Goal: Transaction & Acquisition: Purchase product/service

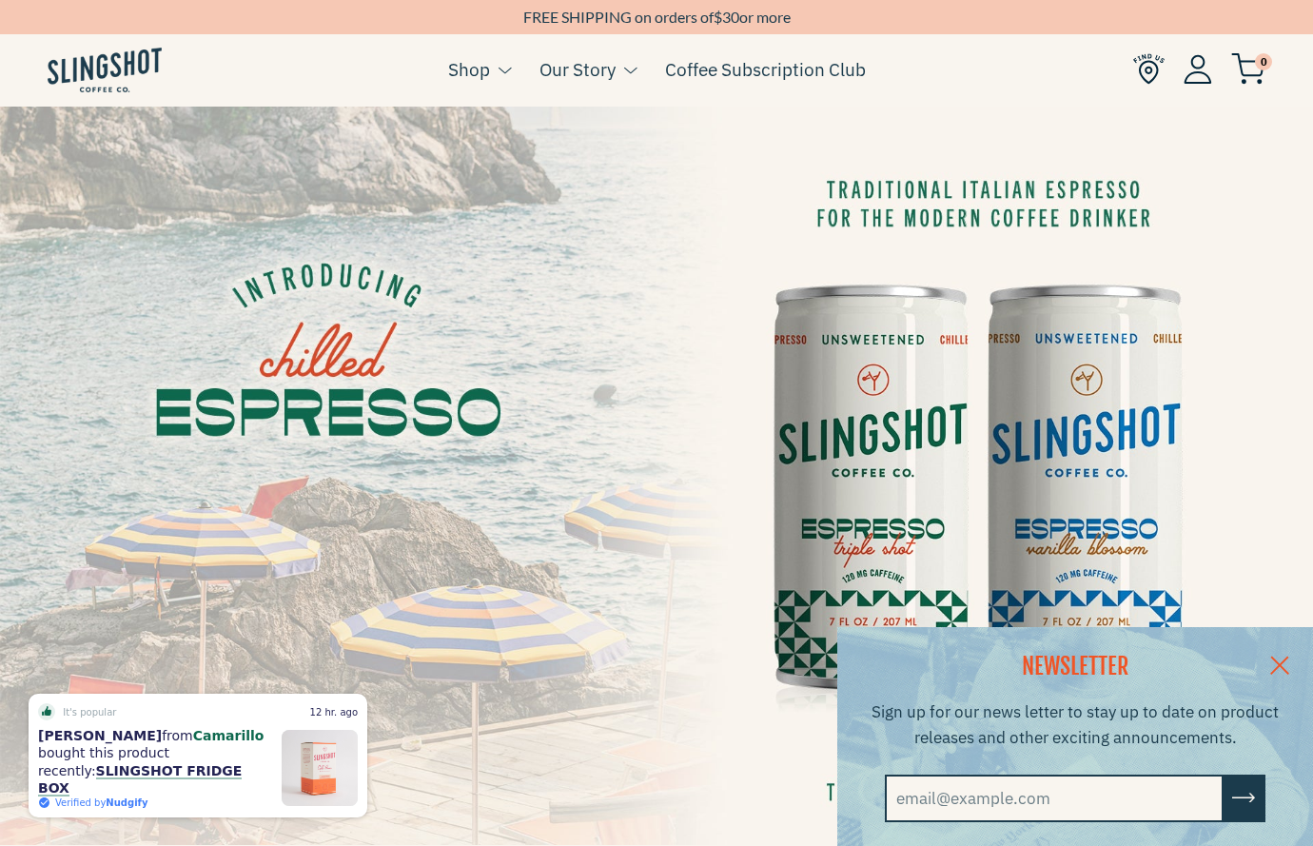
click at [1276, 662] on link at bounding box center [1280, 663] width 67 height 73
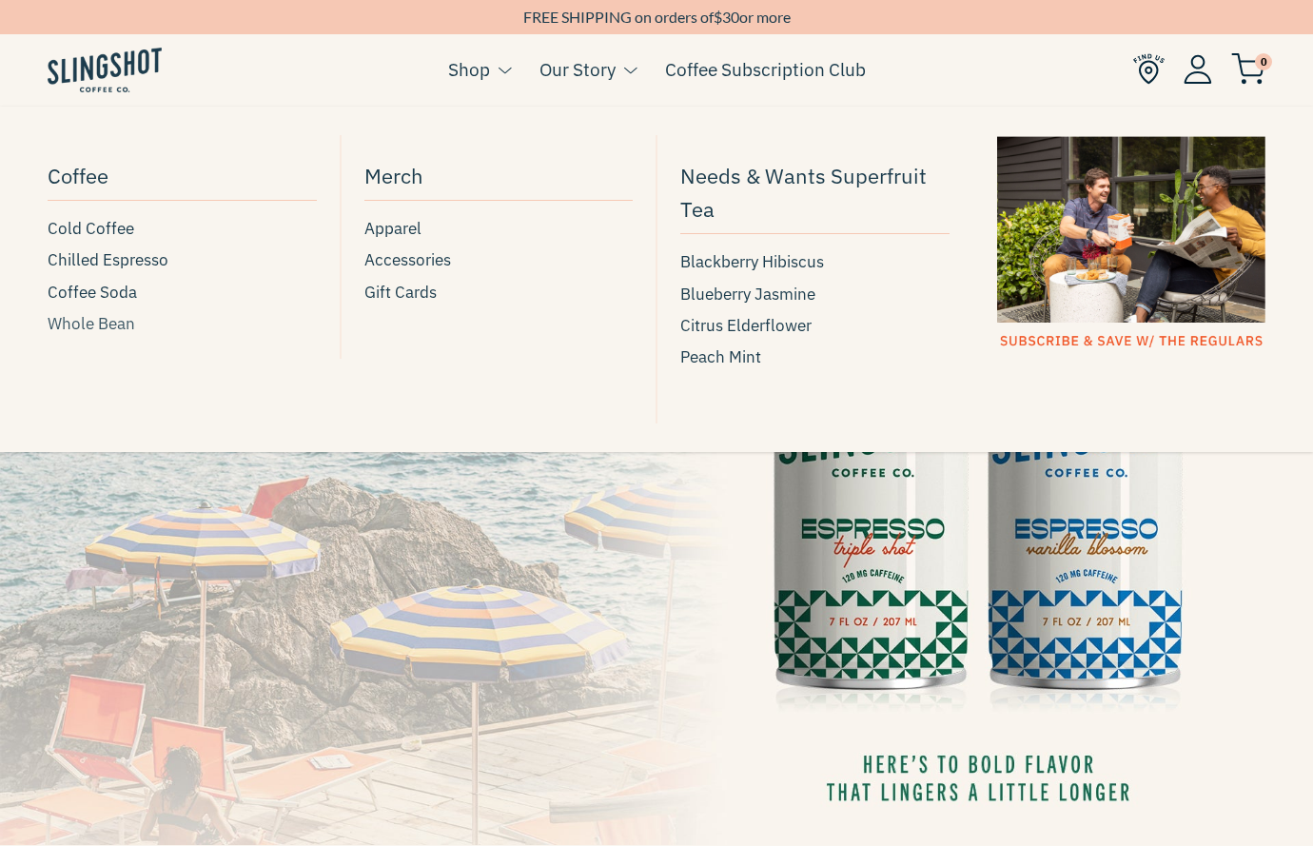
click at [99, 320] on span "Whole Bean" at bounding box center [92, 324] width 88 height 26
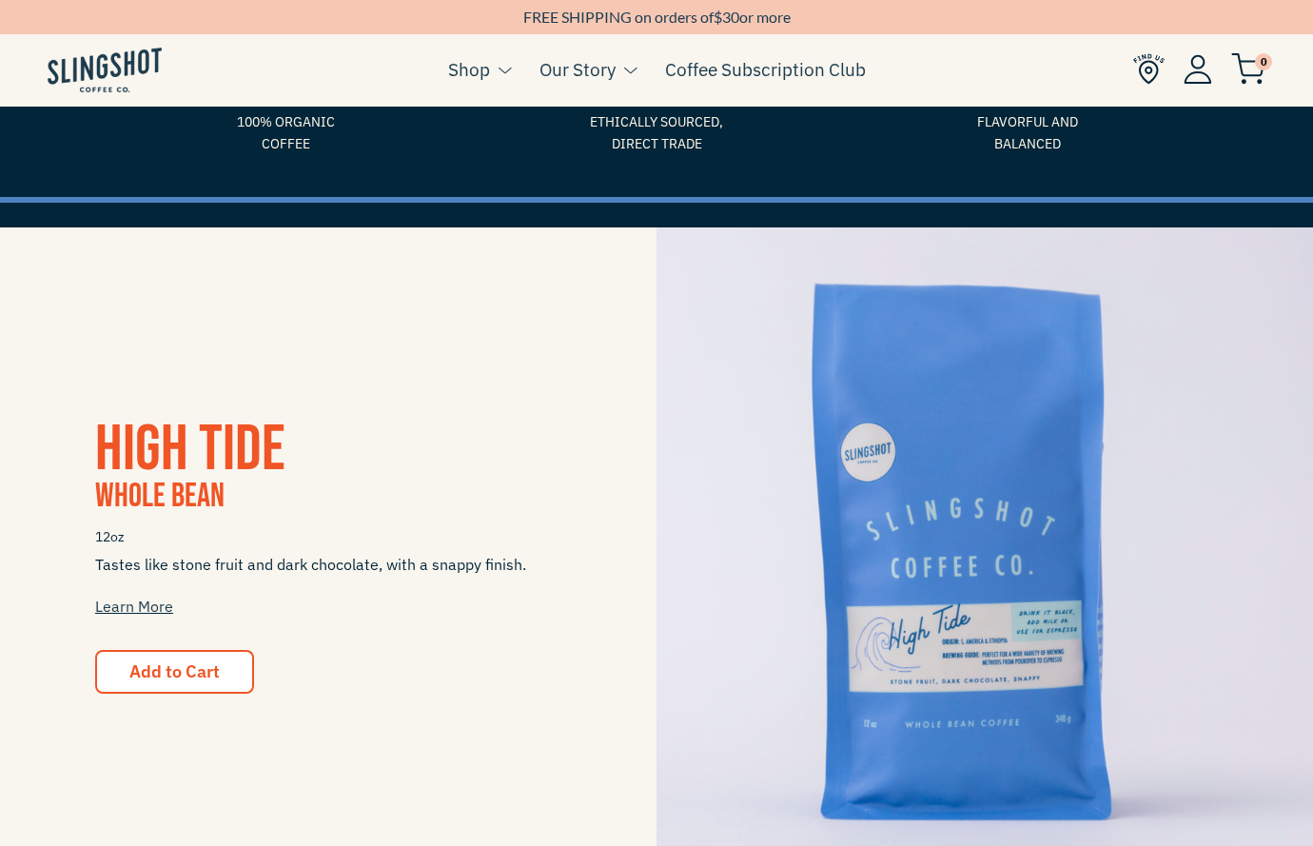
scroll to position [198, 0]
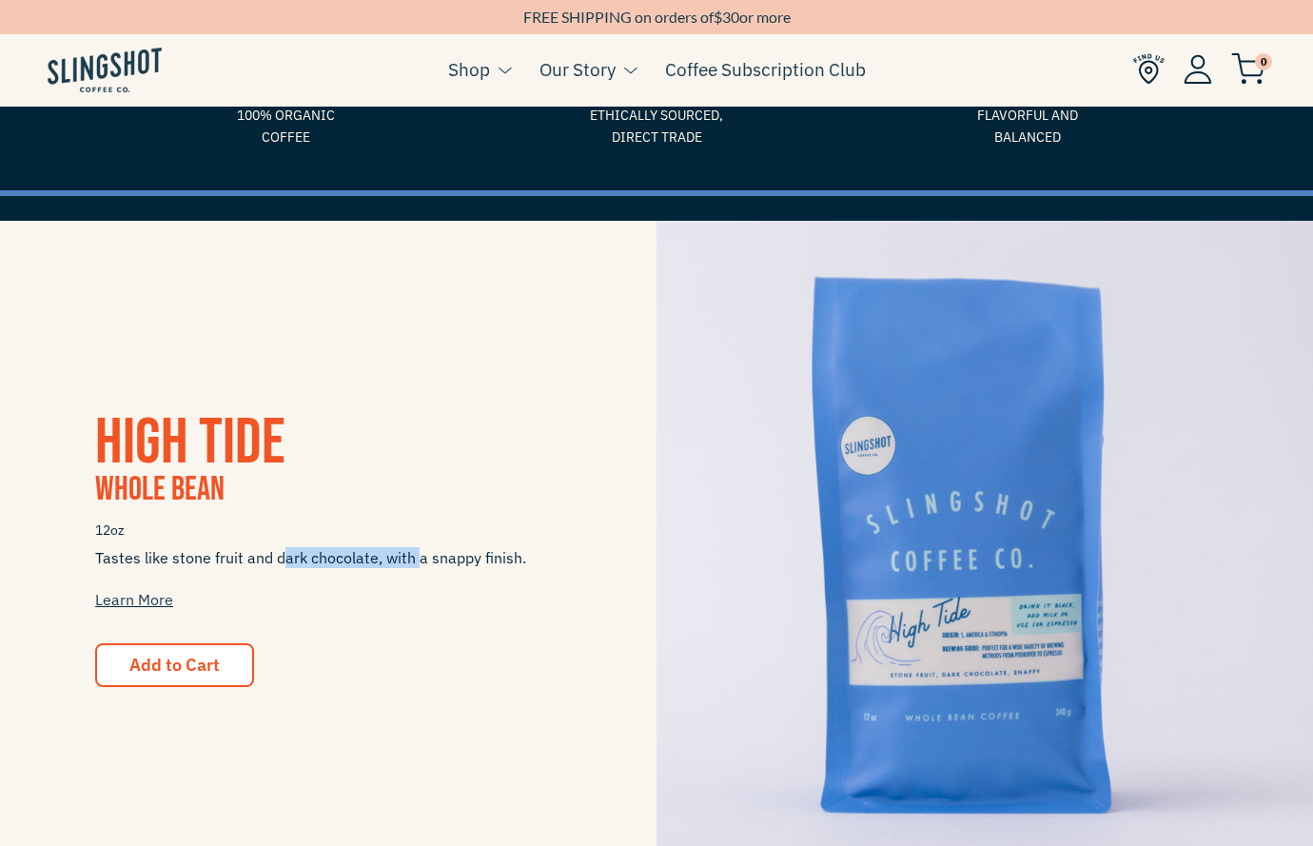
drag, startPoint x: 286, startPoint y: 563, endPoint x: 424, endPoint y: 563, distance: 139.0
click at [424, 563] on span "Tastes like stone fruit and dark chocolate, with a snappy finish. Learn More" at bounding box center [328, 578] width 466 height 63
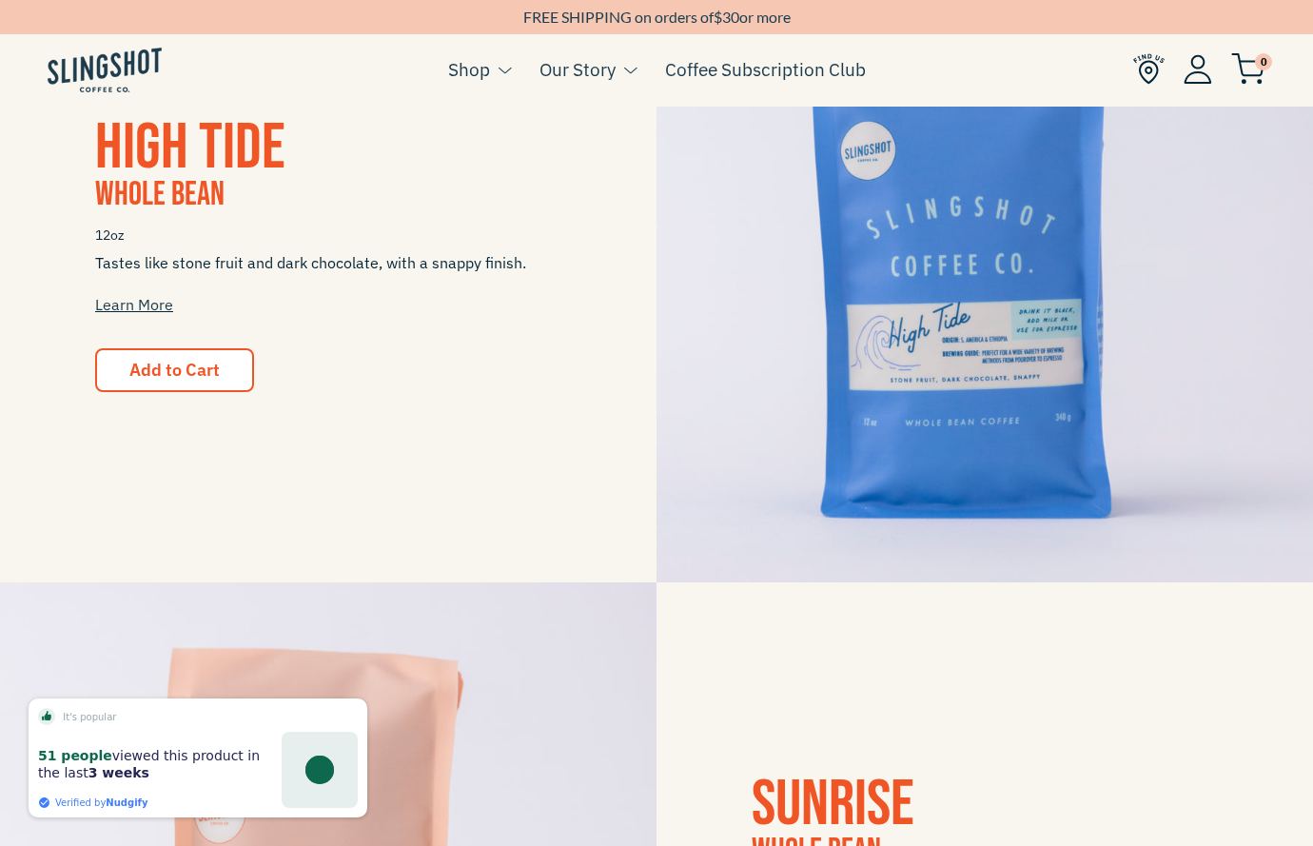
scroll to position [441, 0]
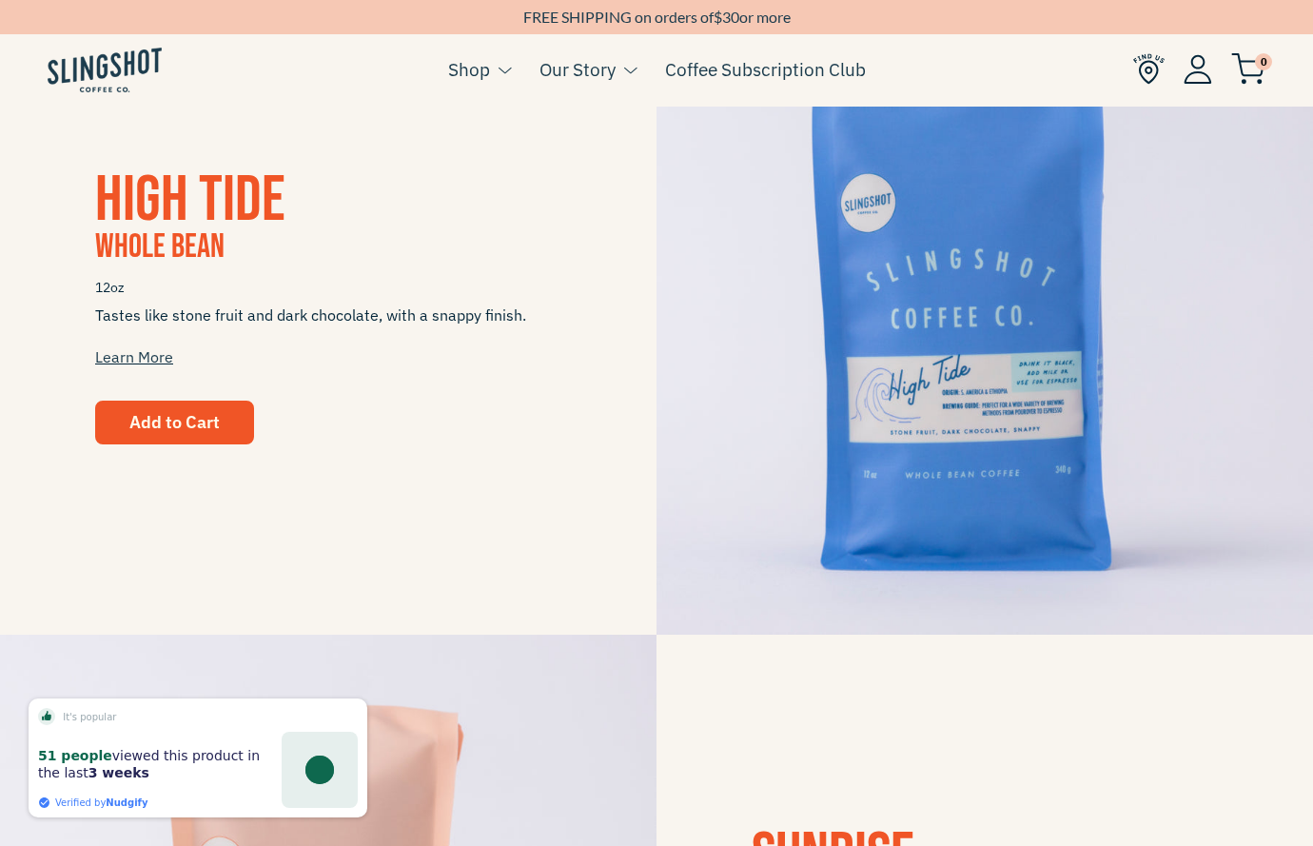
click at [195, 433] on button "Add to Cart" at bounding box center [174, 423] width 159 height 44
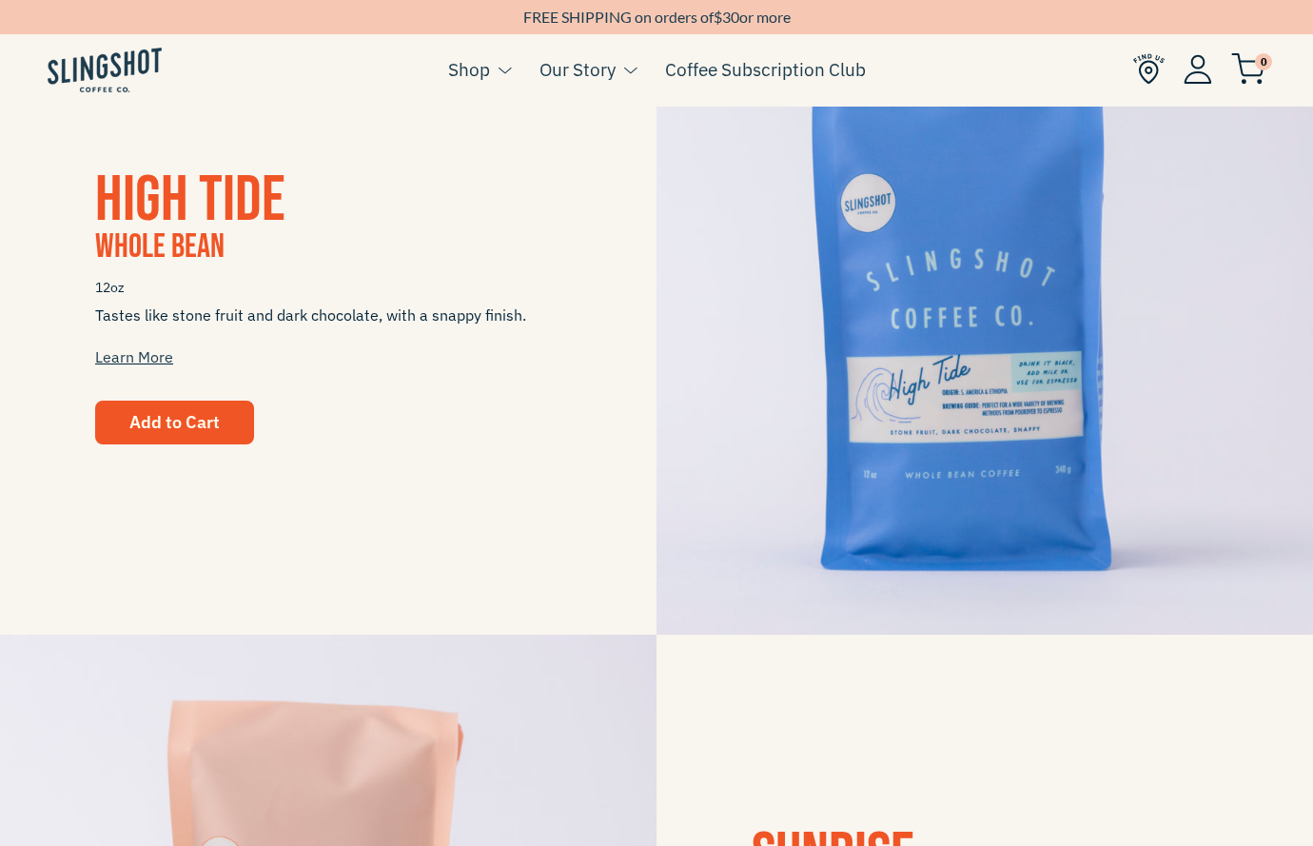
click at [209, 440] on button "Add to Cart" at bounding box center [174, 423] width 159 height 44
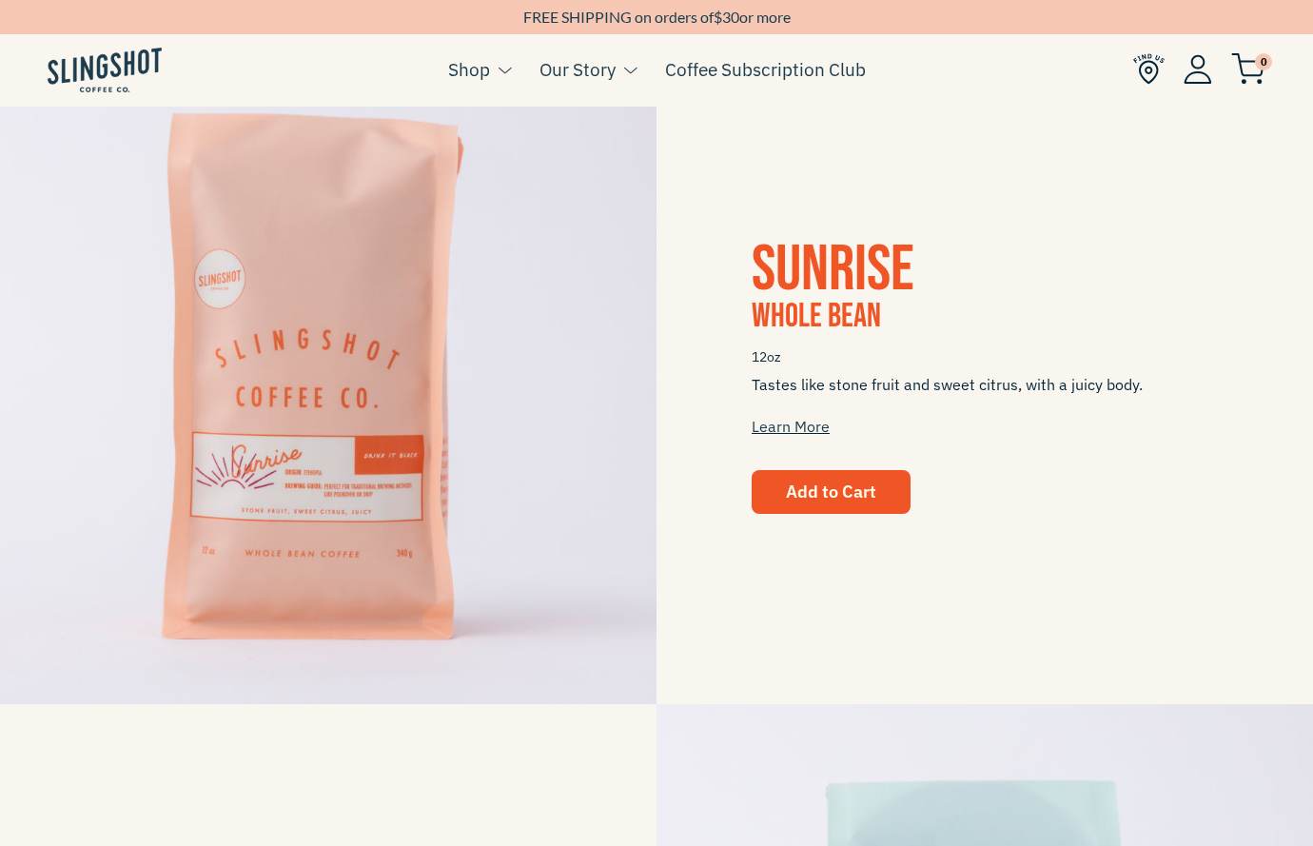
scroll to position [1032, 0]
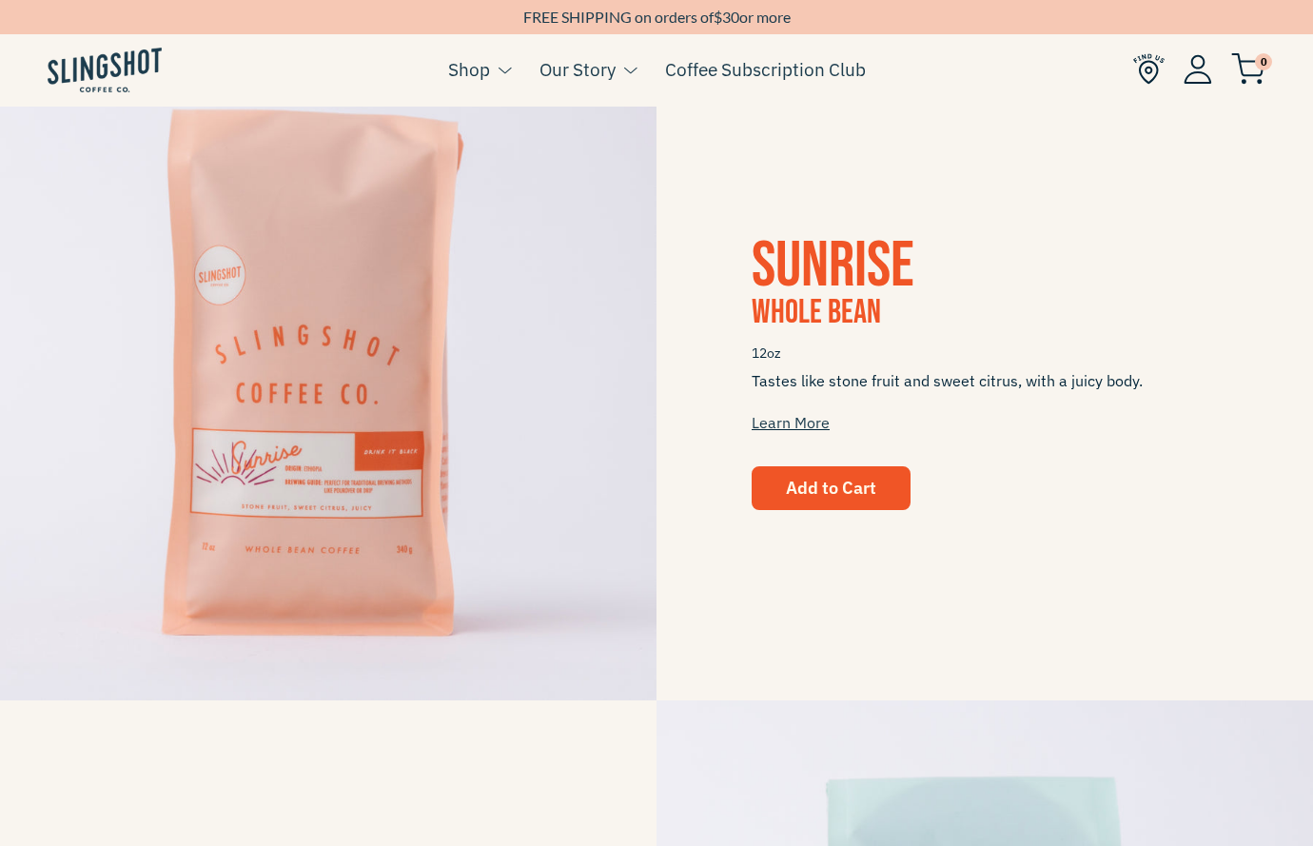
click at [857, 504] on button "Add to Cart" at bounding box center [831, 488] width 159 height 44
click at [833, 486] on span "Add to Cart" at bounding box center [831, 488] width 90 height 22
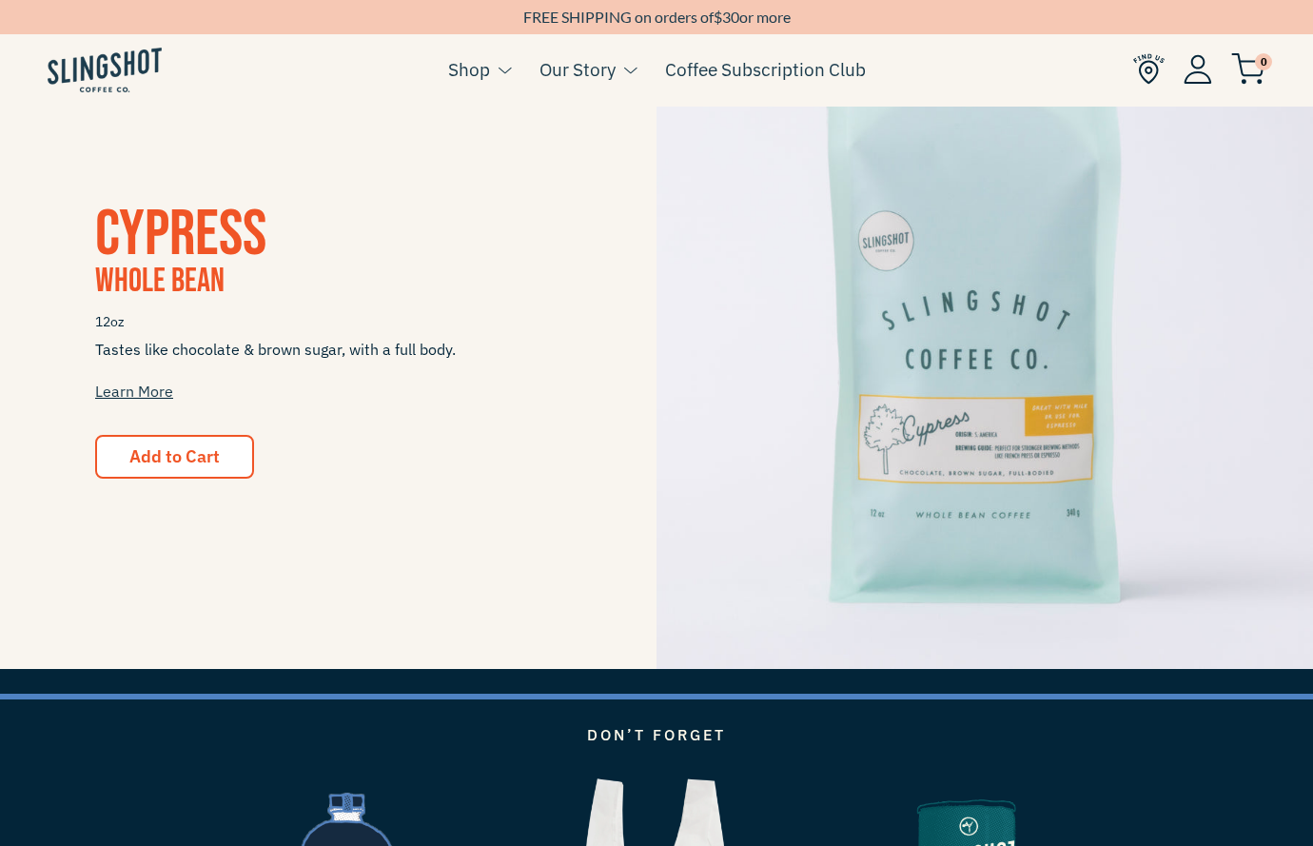
scroll to position [1726, 0]
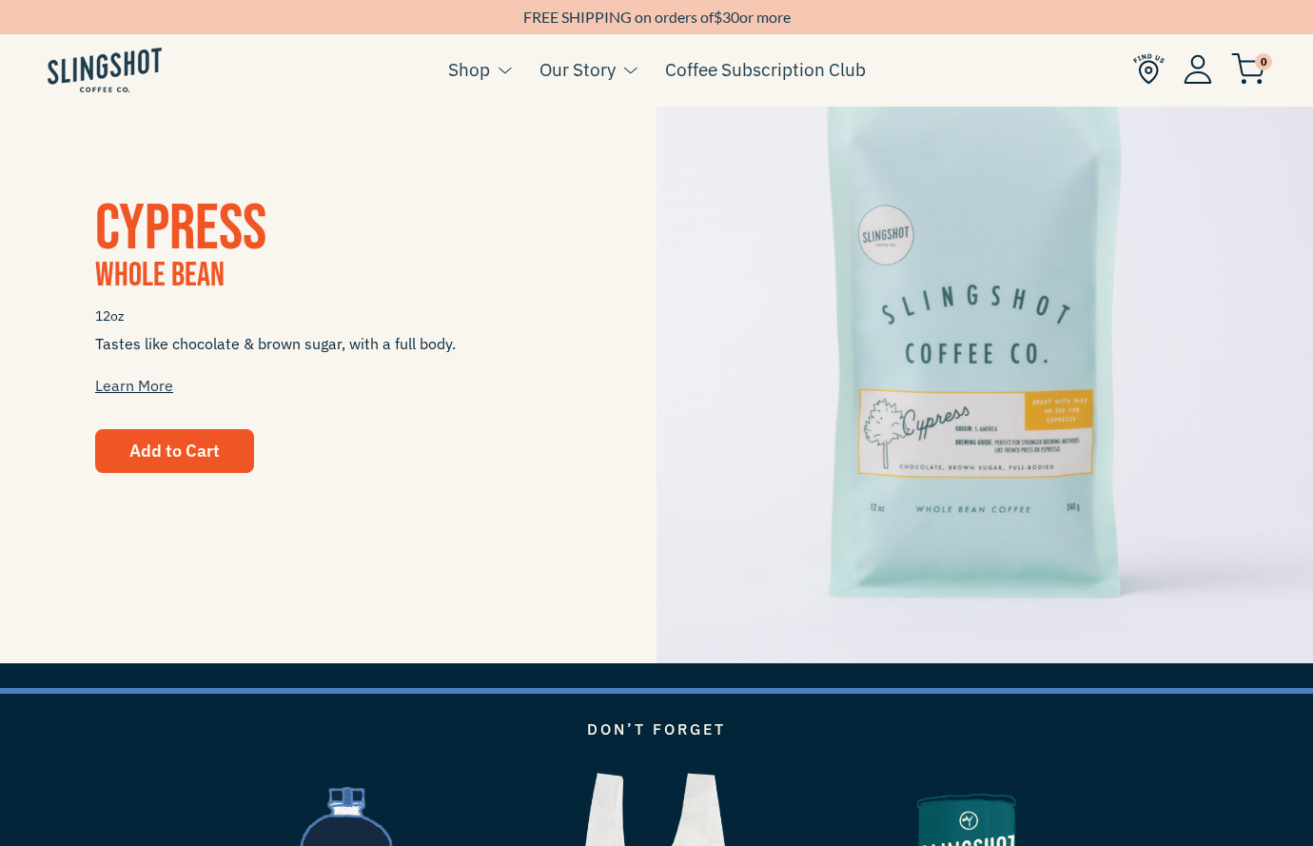
click at [148, 468] on button "Add to Cart" at bounding box center [174, 451] width 159 height 44
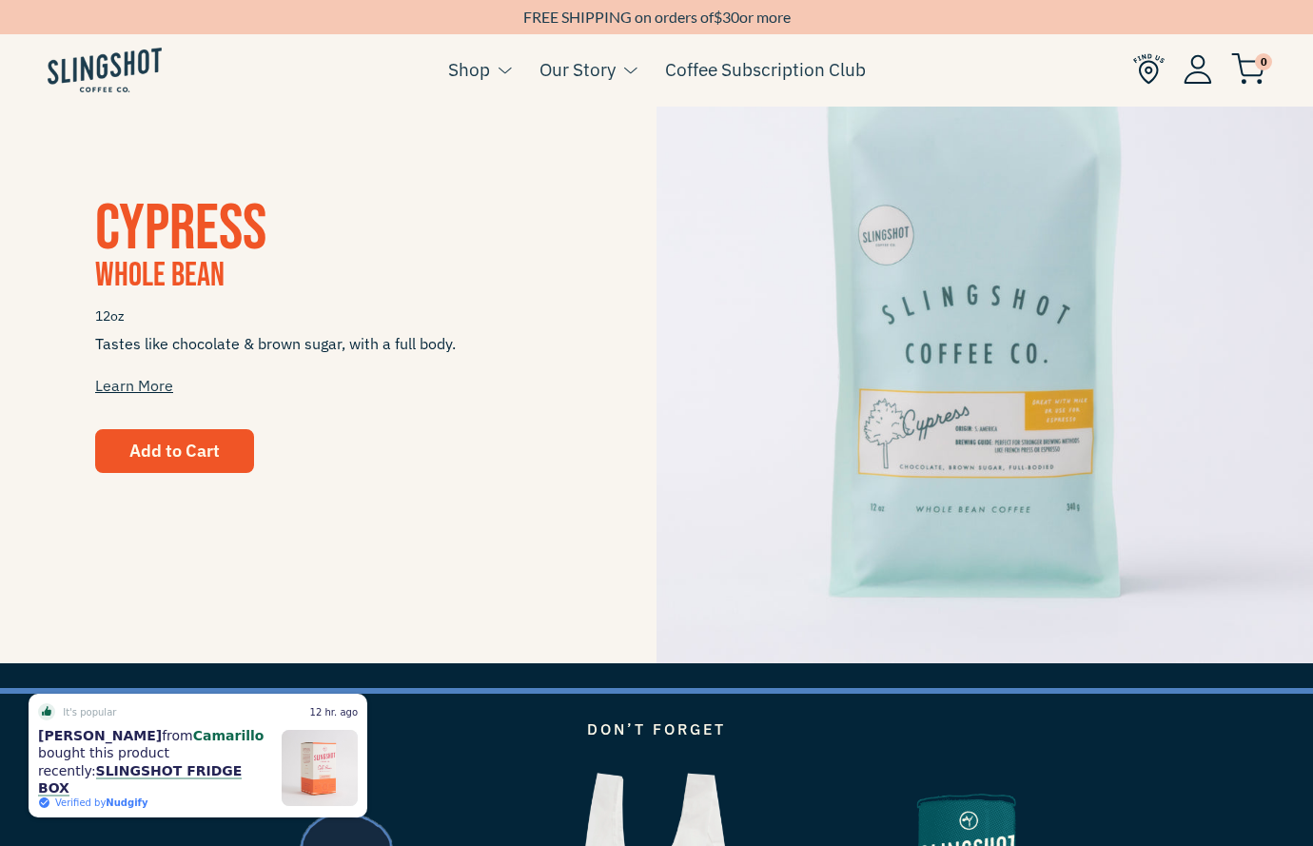
click at [224, 471] on button "Add to Cart" at bounding box center [174, 451] width 159 height 44
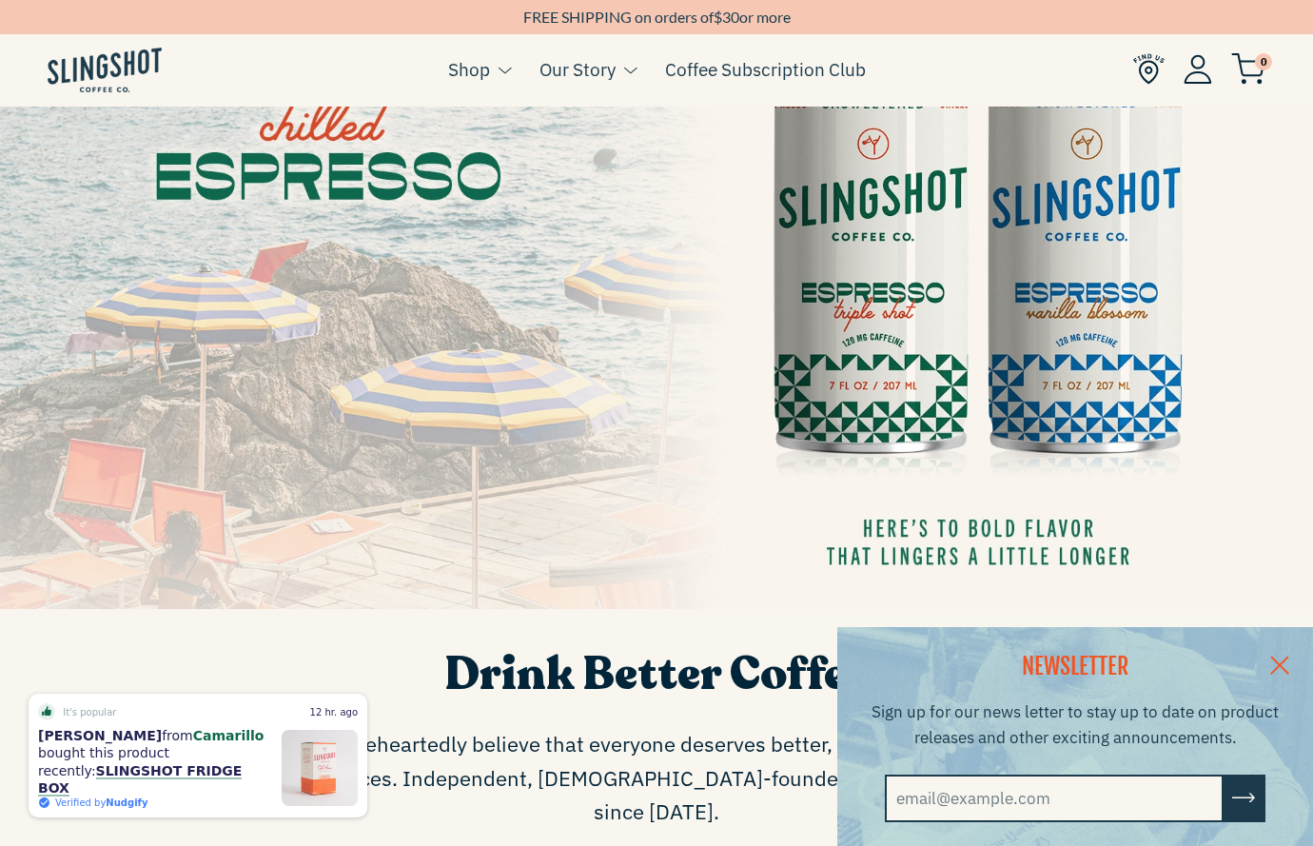
scroll to position [238, 0]
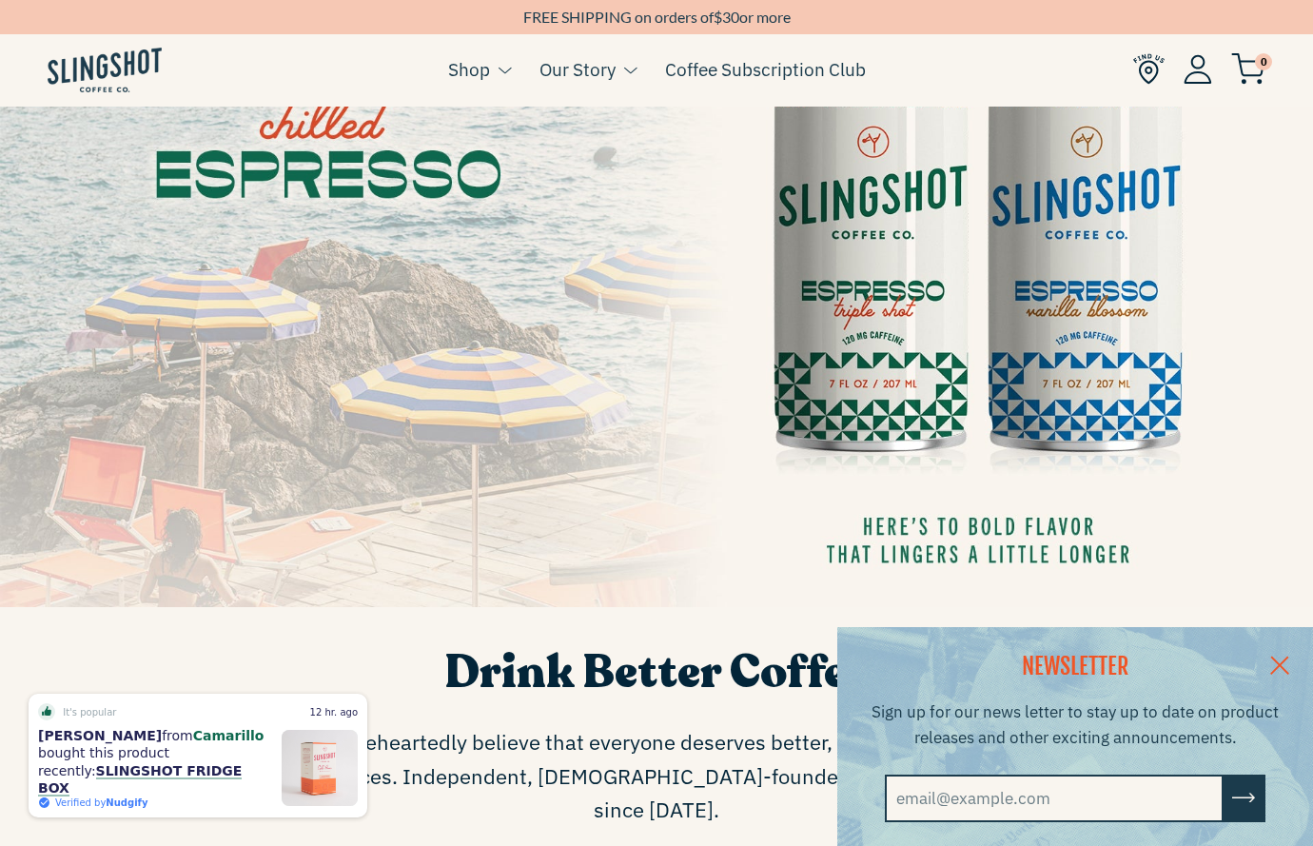
click at [1267, 660] on link at bounding box center [1280, 663] width 67 height 73
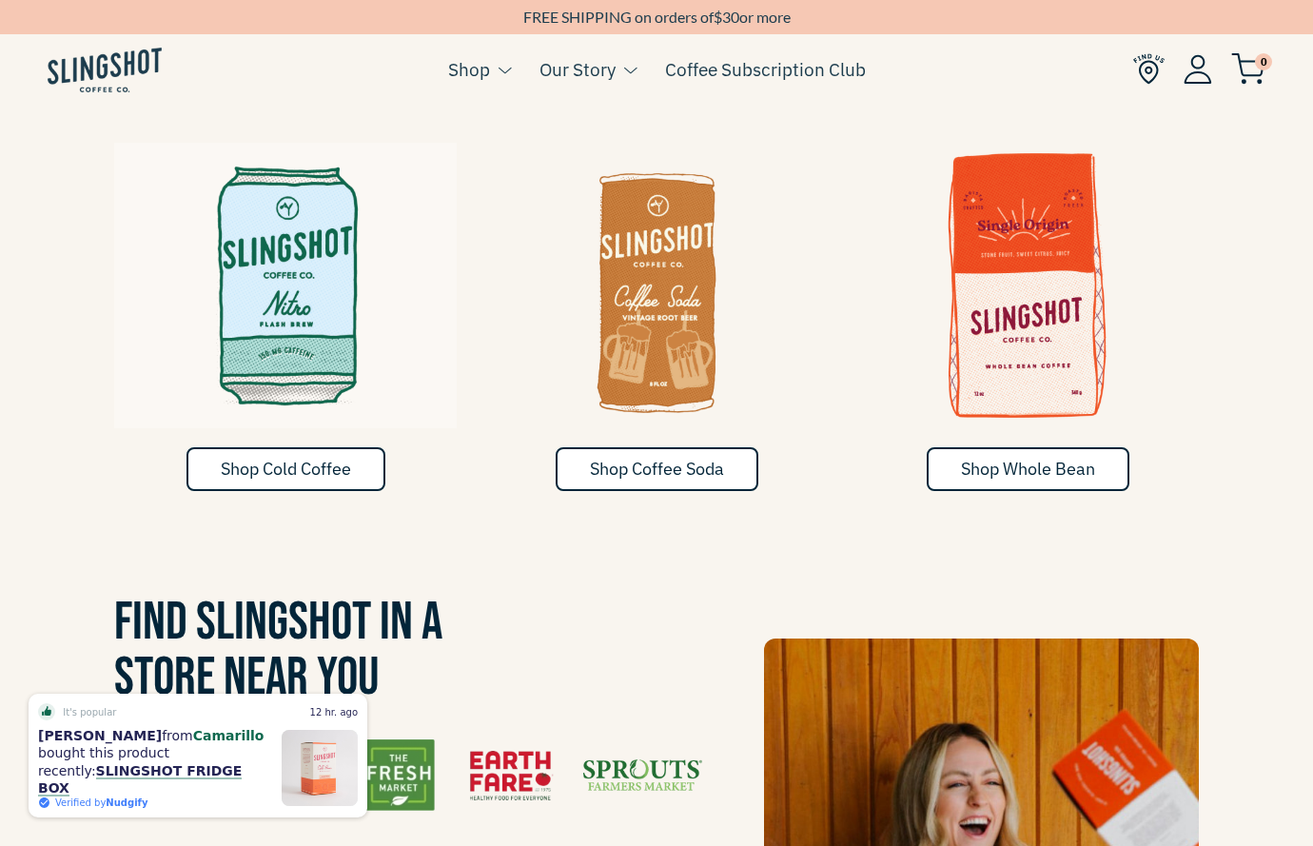
scroll to position [987, 0]
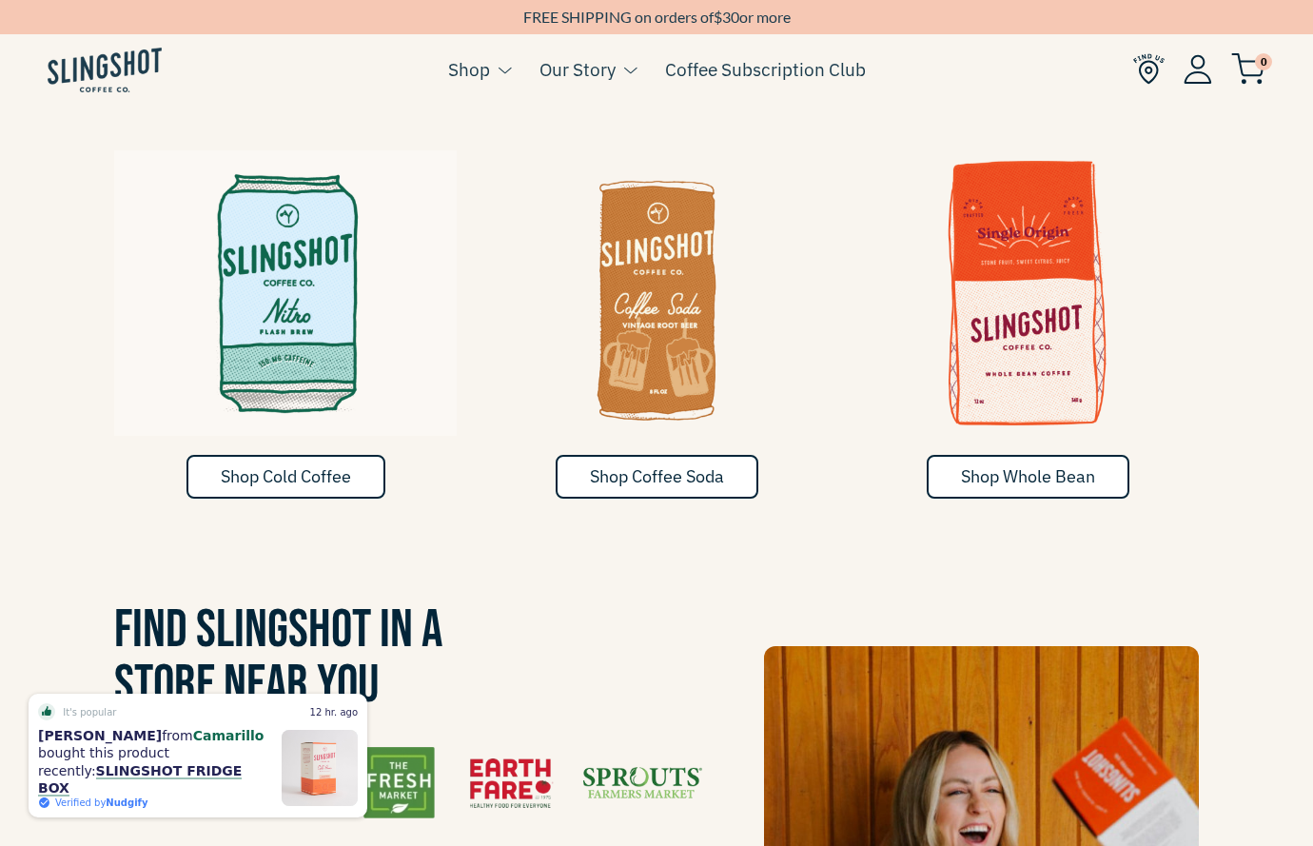
click at [1002, 482] on div "Shop Cold Coffee Shop Coffee Soda Shop Whole Bean" at bounding box center [656, 324] width 1313 height 415
click at [1020, 465] on span "Shop Whole Bean" at bounding box center [1028, 476] width 134 height 22
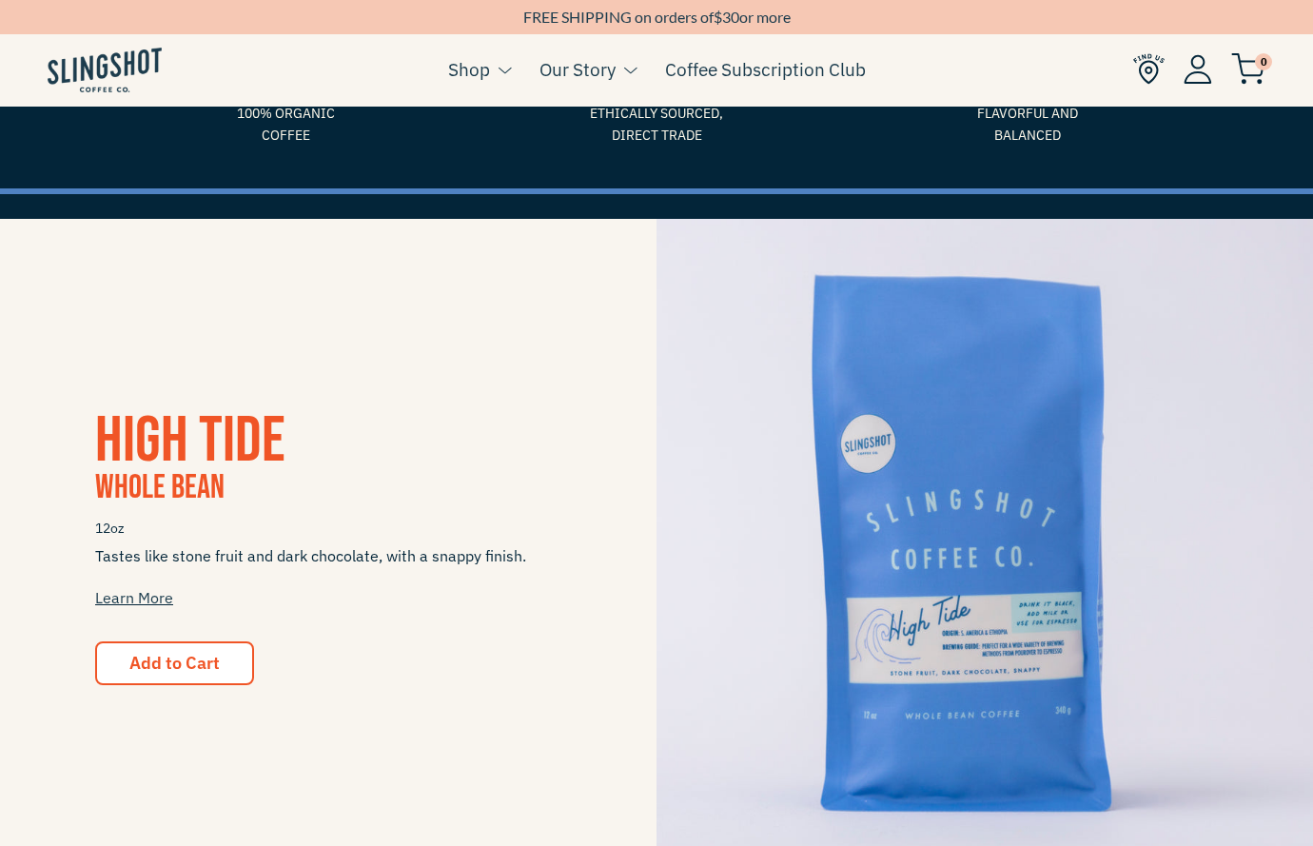
scroll to position [246, 0]
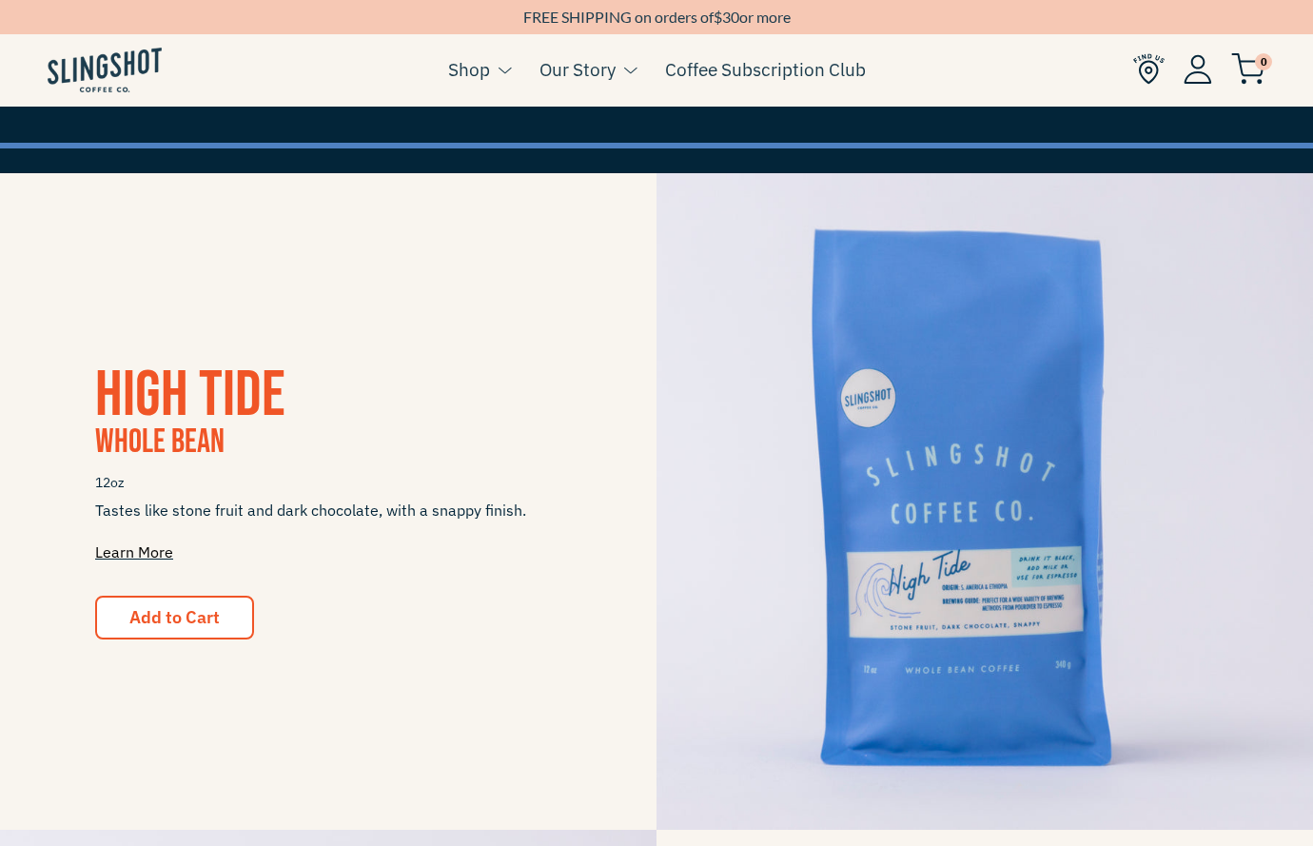
click at [136, 551] on link "Learn More" at bounding box center [134, 552] width 78 height 19
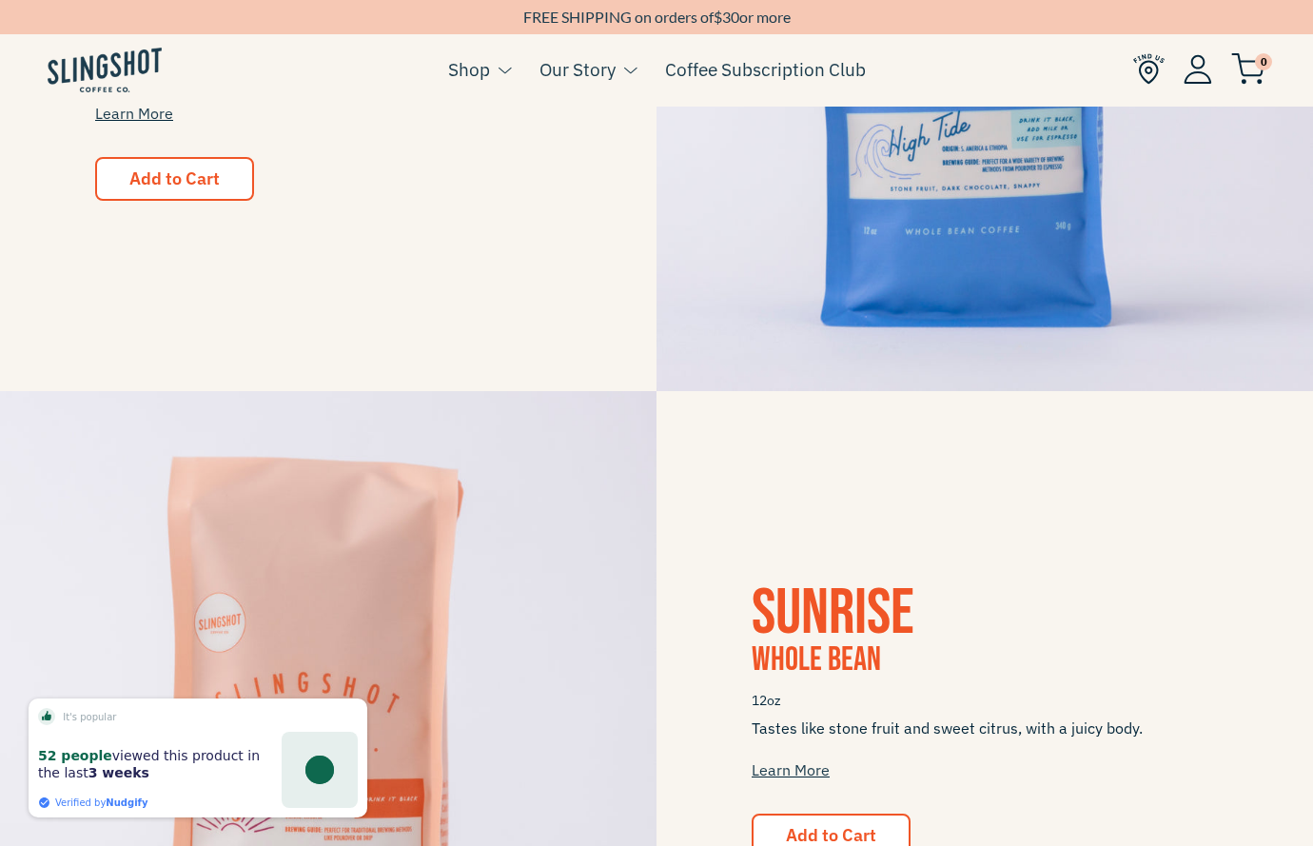
scroll to position [801, 0]
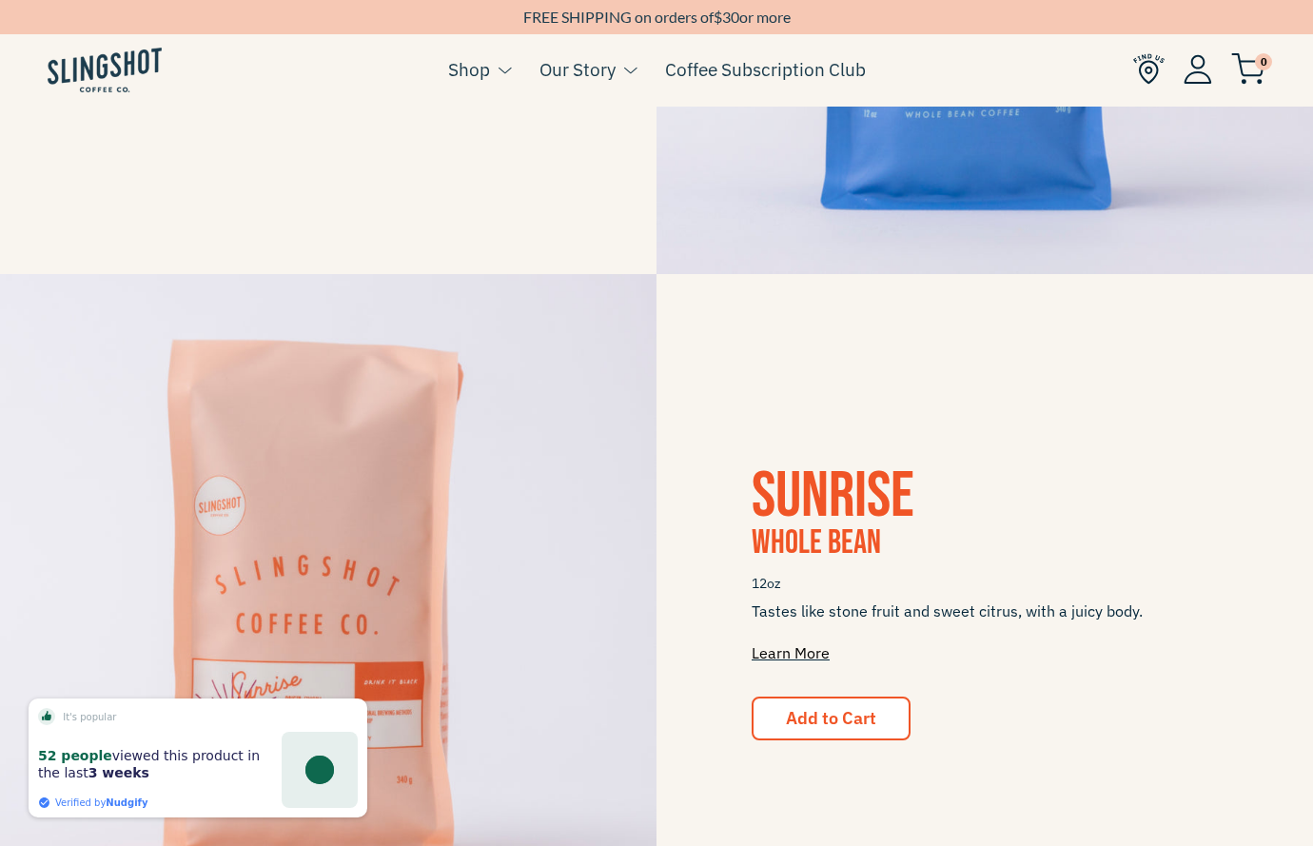
click at [784, 648] on link "Learn More" at bounding box center [791, 652] width 78 height 19
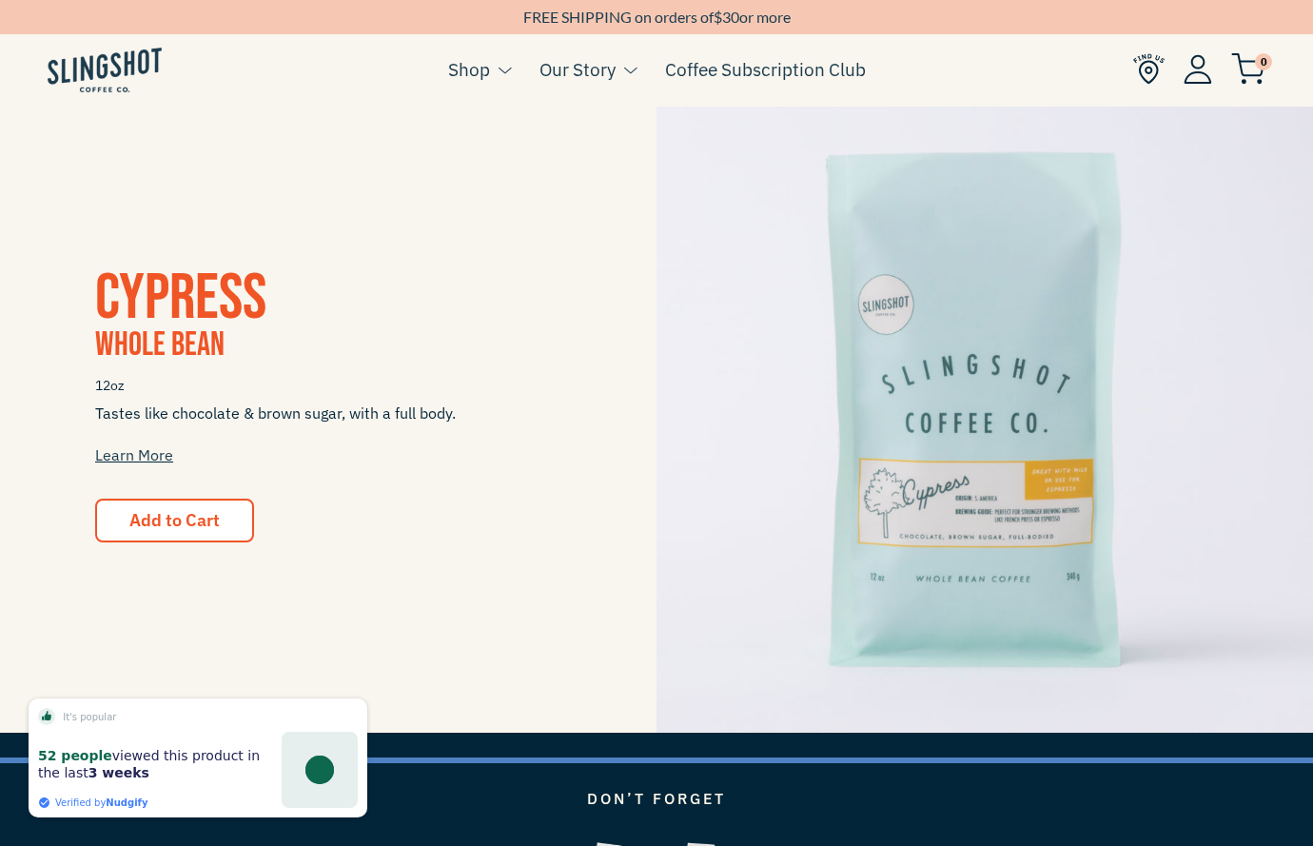
scroll to position [1701, 0]
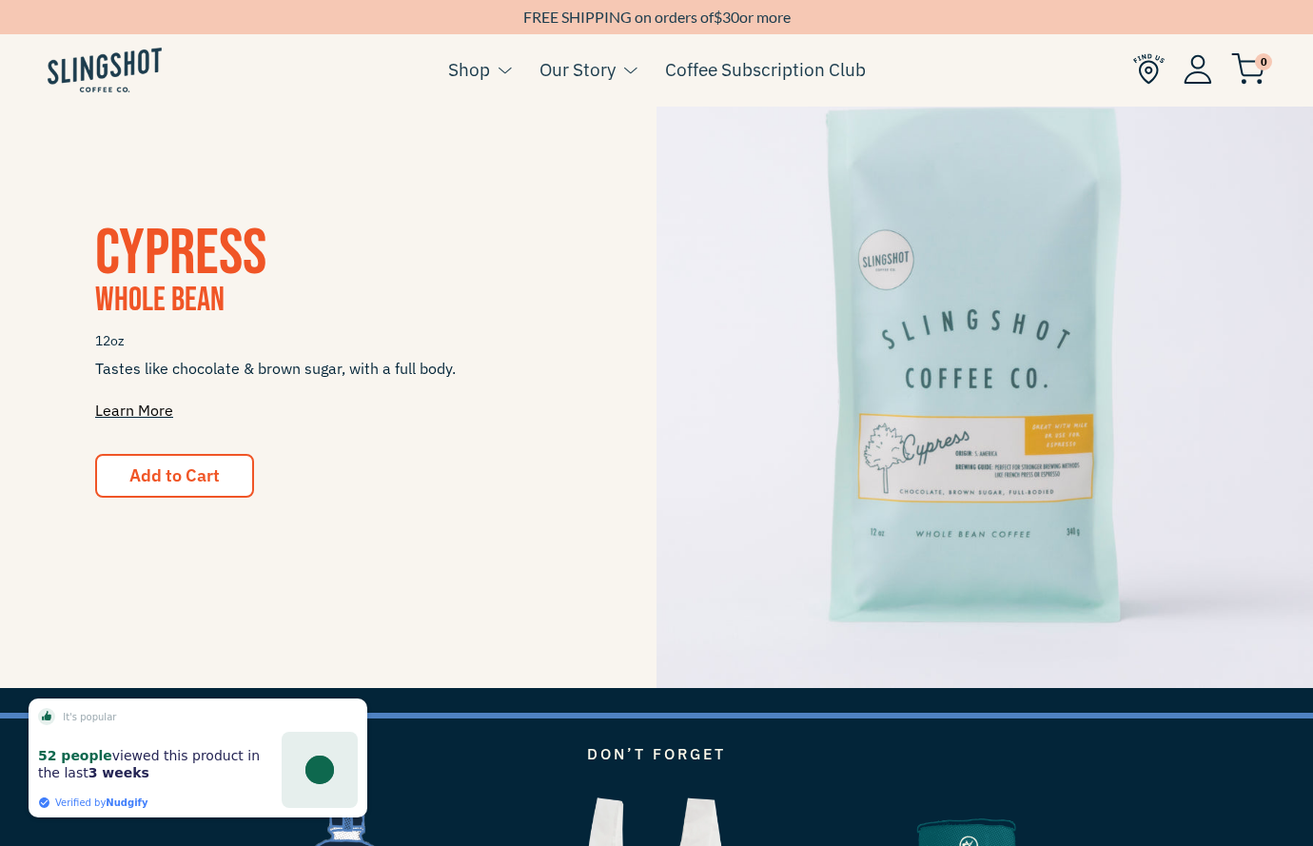
click at [158, 405] on link "Learn More" at bounding box center [134, 410] width 78 height 19
